Goal: Find specific page/section: Find specific page/section

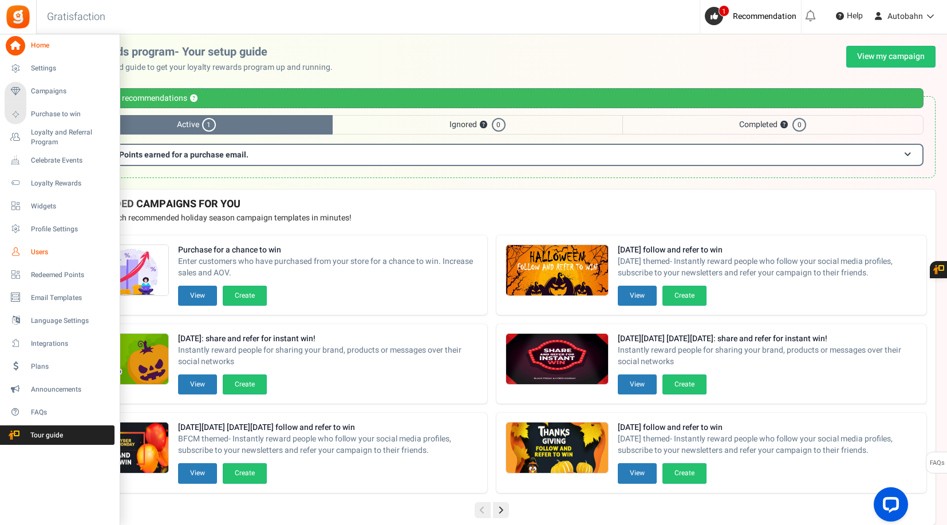
click at [42, 251] on span "Users" at bounding box center [71, 252] width 80 height 10
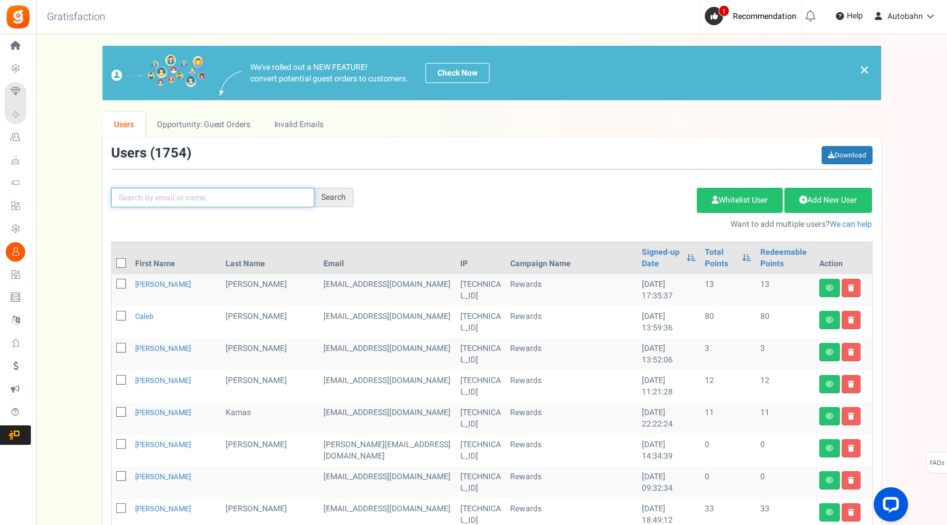
click at [211, 201] on input "text" at bounding box center [212, 197] width 203 height 19
type input "[PERSON_NAME]"
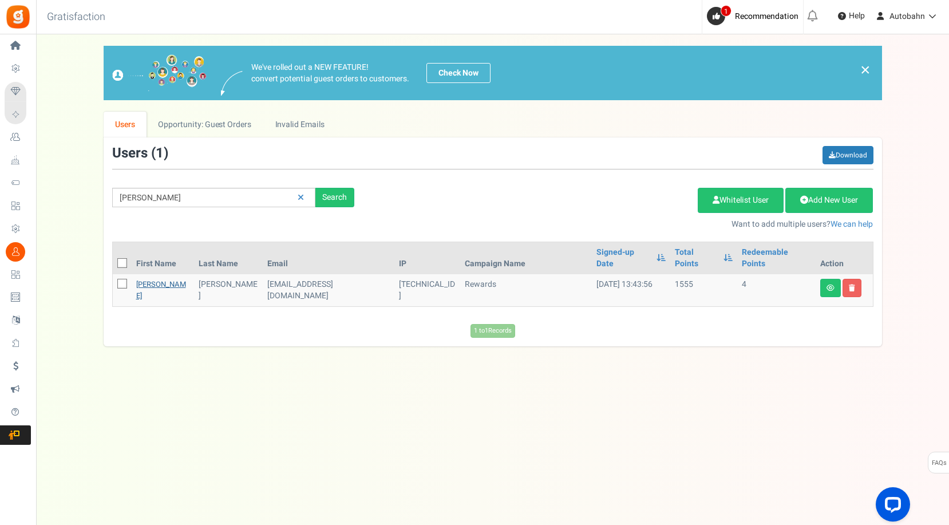
click at [151, 279] on link "[PERSON_NAME]" at bounding box center [161, 290] width 50 height 22
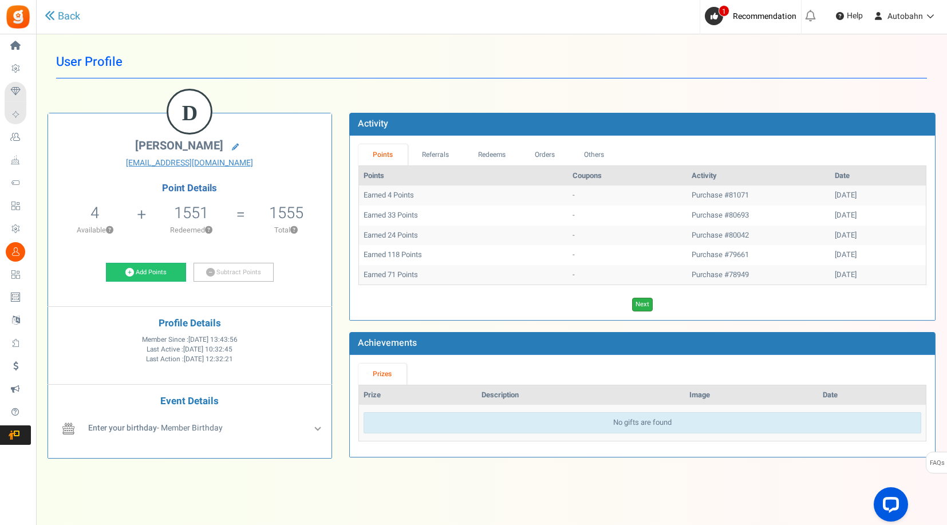
click at [642, 304] on link "Next" at bounding box center [642, 305] width 21 height 14
click at [642, 304] on link "Previous" at bounding box center [631, 305] width 31 height 14
click at [642, 304] on link "Next" at bounding box center [642, 305] width 21 height 14
click at [642, 304] on link "Previous" at bounding box center [631, 305] width 31 height 14
click at [642, 304] on link "Next" at bounding box center [642, 305] width 21 height 14
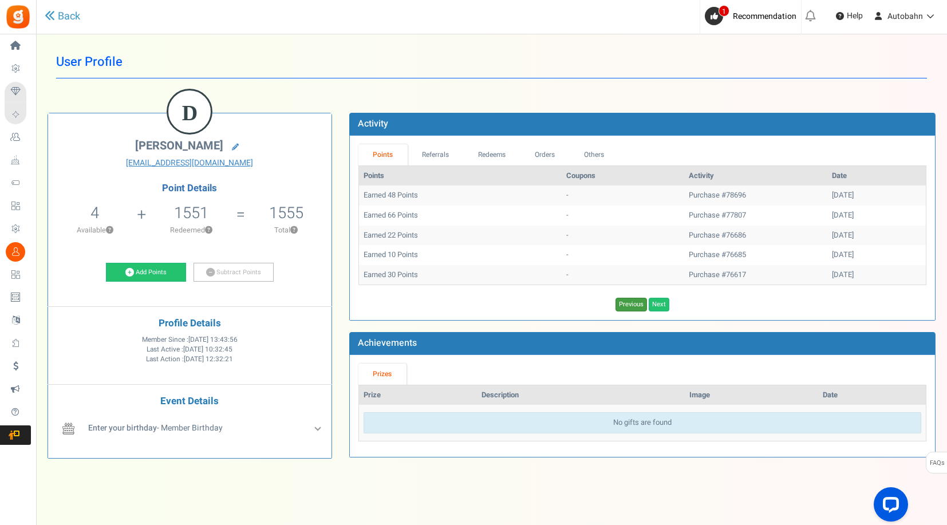
click at [642, 304] on link "Previous" at bounding box center [631, 305] width 31 height 14
click at [642, 304] on link "Next" at bounding box center [642, 305] width 21 height 14
click at [433, 198] on td "Earned 48 Points" at bounding box center [460, 196] width 203 height 20
